Goal: Information Seeking & Learning: Learn about a topic

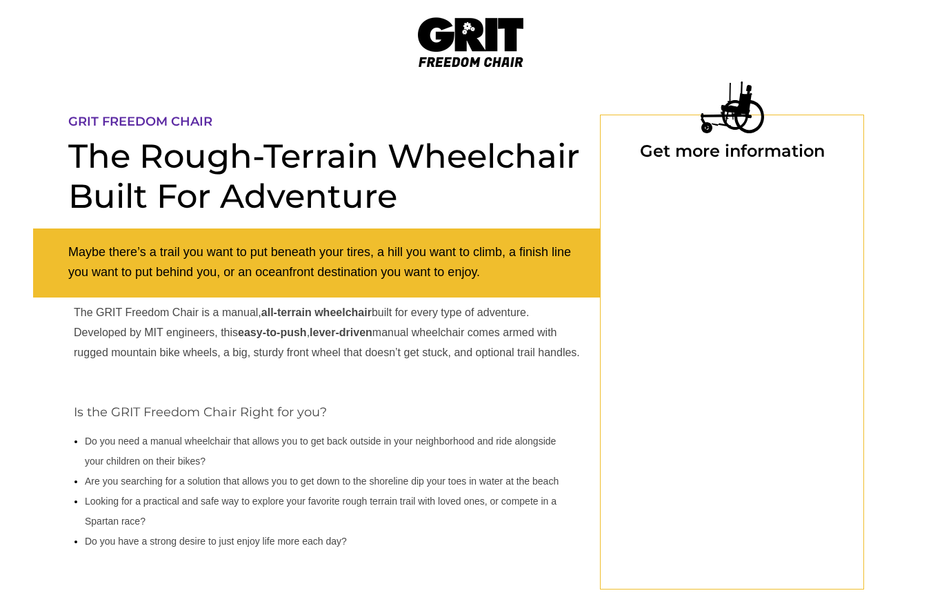
select select "CA"
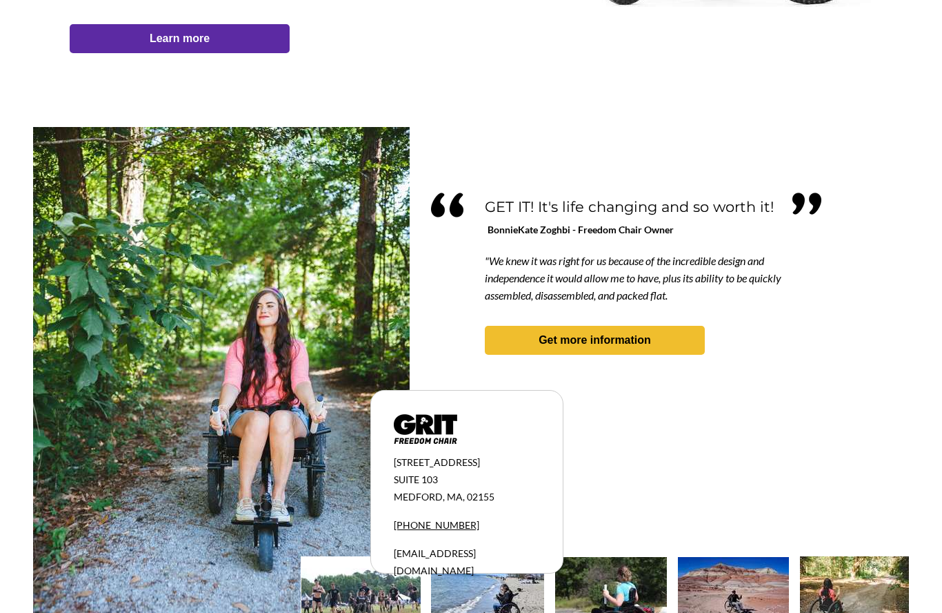
scroll to position [1127, 0]
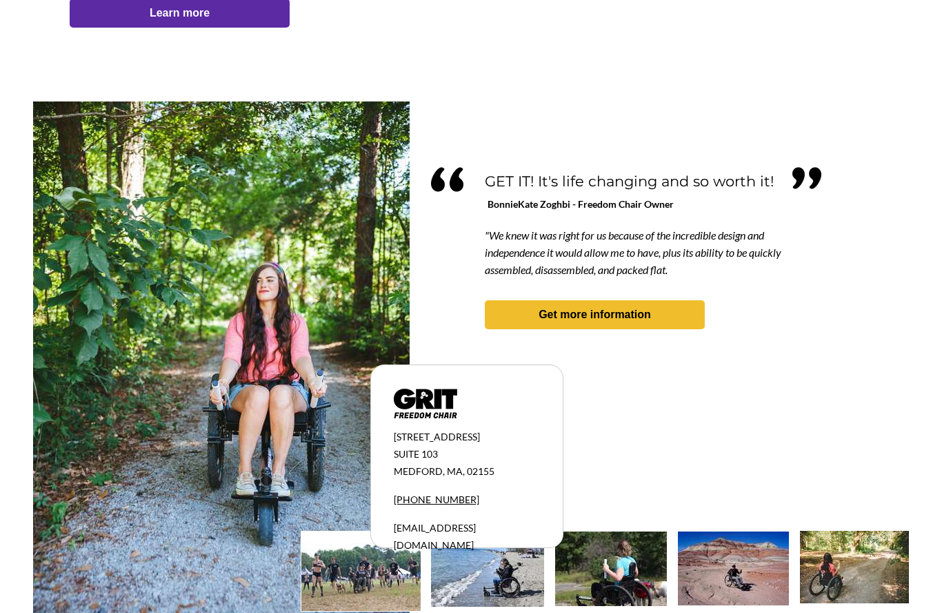
click at [341, 463] on img at bounding box center [221, 384] width 377 height 564
click at [618, 579] on img at bounding box center [611, 569] width 112 height 75
click at [736, 576] on img at bounding box center [733, 569] width 111 height 74
click at [831, 574] on img at bounding box center [854, 567] width 109 height 72
click at [428, 408] on img at bounding box center [425, 404] width 63 height 30
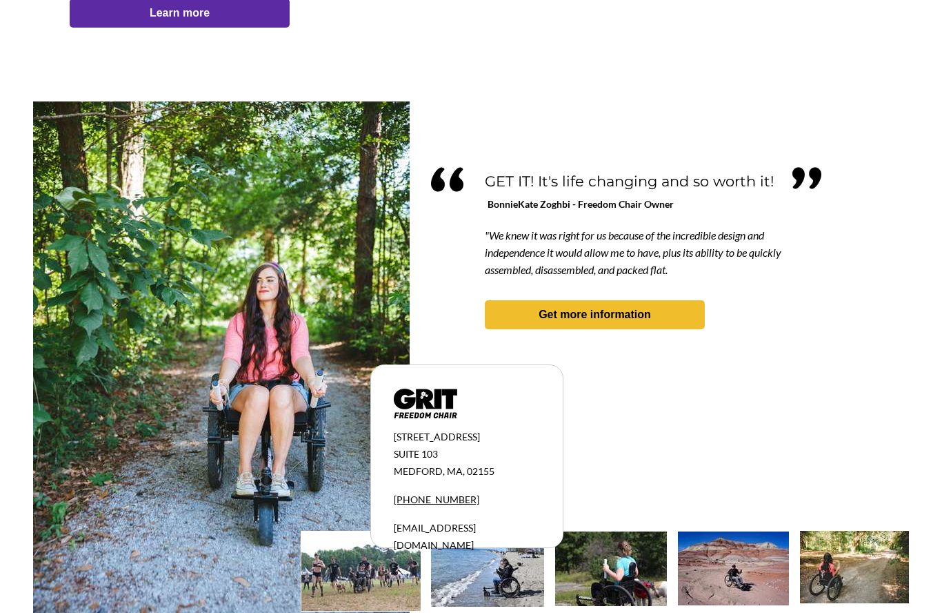
scroll to position [1181, 0]
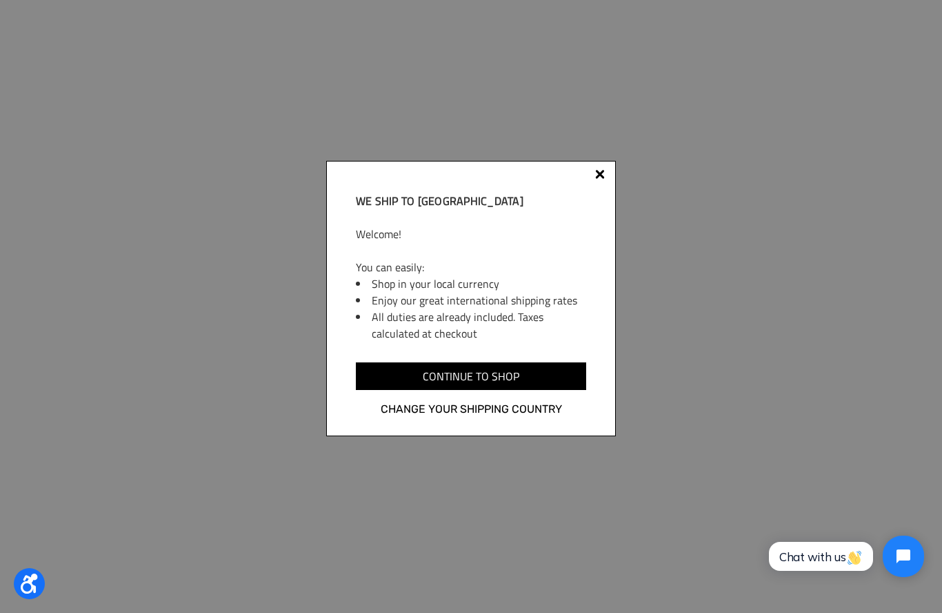
scroll to position [1994, 0]
click at [597, 179] on div at bounding box center [600, 174] width 10 height 10
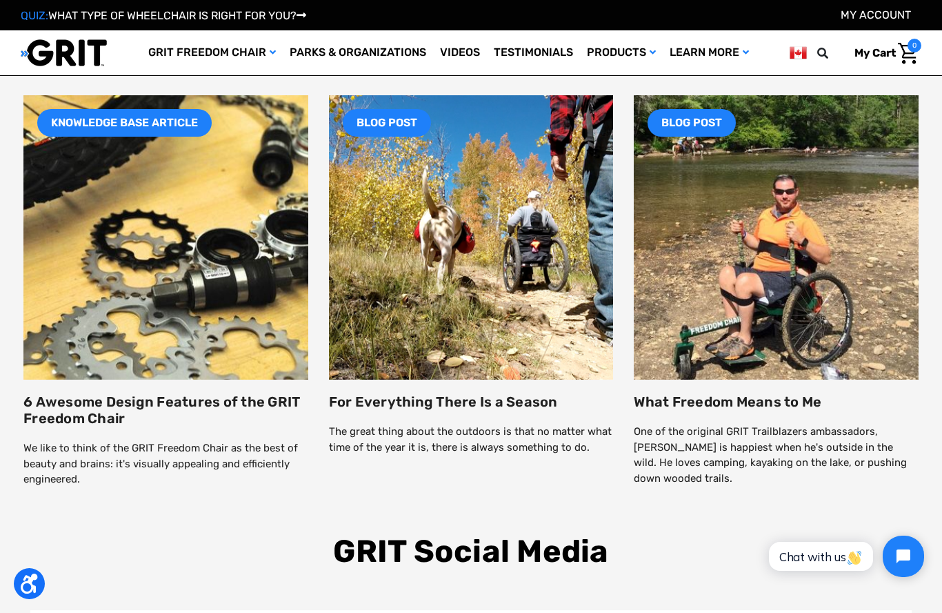
click at [554, 266] on img at bounding box center [471, 237] width 285 height 285
